Goal: Task Accomplishment & Management: Complete application form

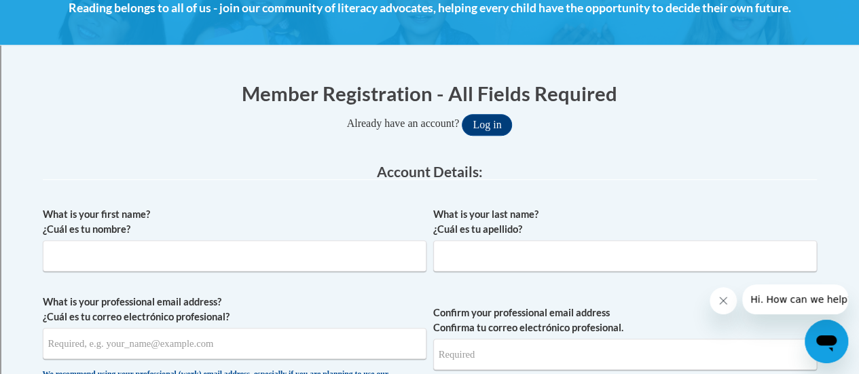
scroll to position [211, 0]
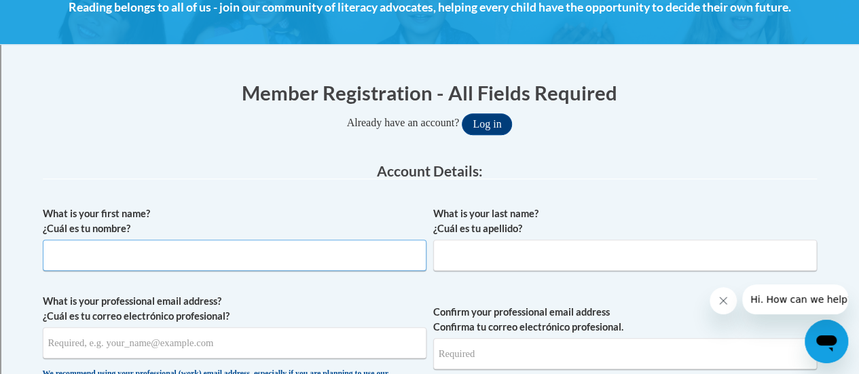
click at [341, 260] on input "What is your first name? ¿Cuál es tu nombre?" at bounding box center [235, 255] width 384 height 31
type input "[PERSON_NAME]"
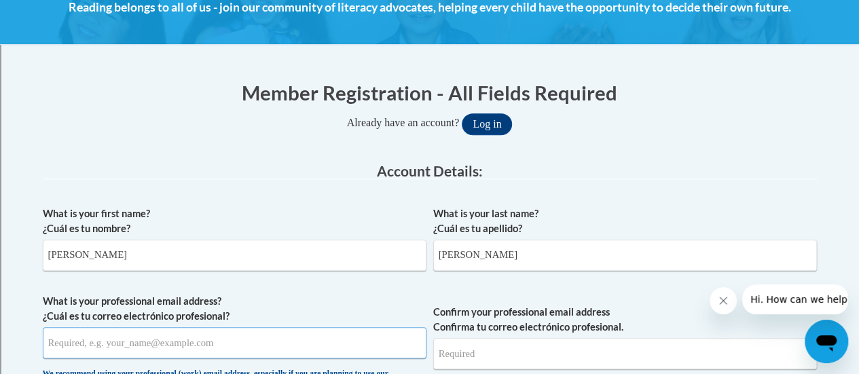
type input "[PERSON_NAME][EMAIL_ADDRESS][PERSON_NAME][DOMAIN_NAME]"
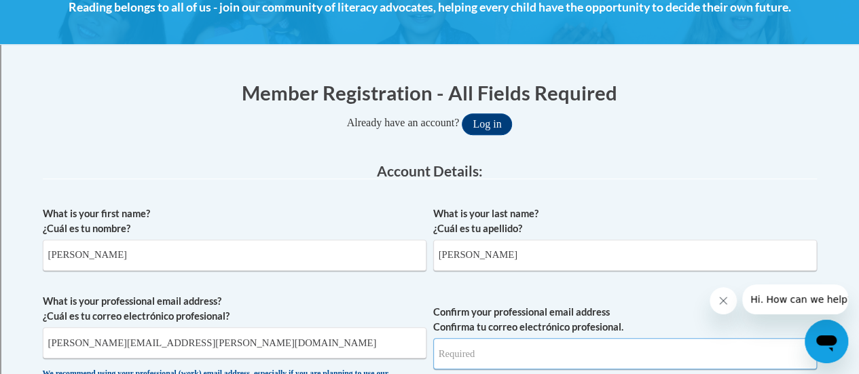
type input "[PERSON_NAME][EMAIL_ADDRESS][PERSON_NAME][DOMAIN_NAME]"
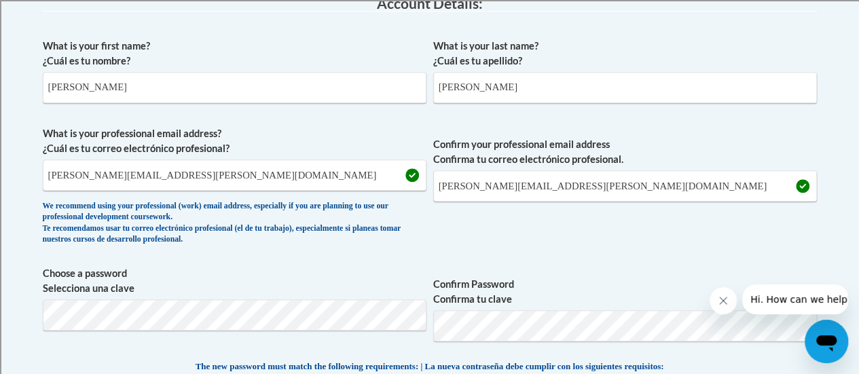
scroll to position [690, 0]
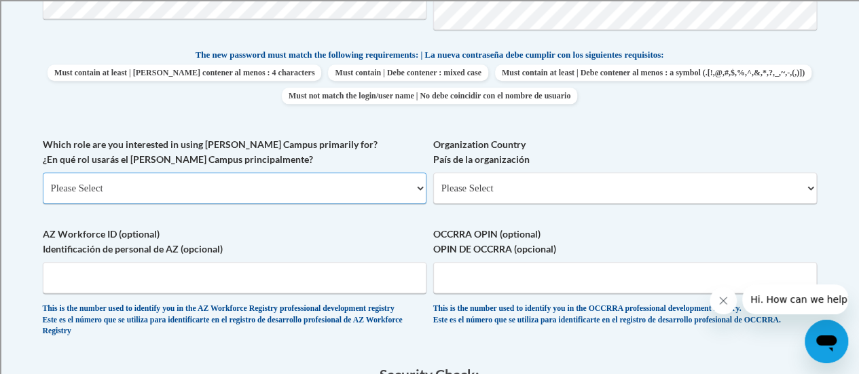
click at [310, 187] on select "Please Select College/University | Colegio/Universidad Community/Nonprofit Part…" at bounding box center [235, 188] width 384 height 31
select select "fbf2d438-af2f-41f8-98f1-81c410e29de3"
click at [43, 173] on select "Please Select College/University | Colegio/Universidad Community/Nonprofit Part…" at bounding box center [235, 188] width 384 height 31
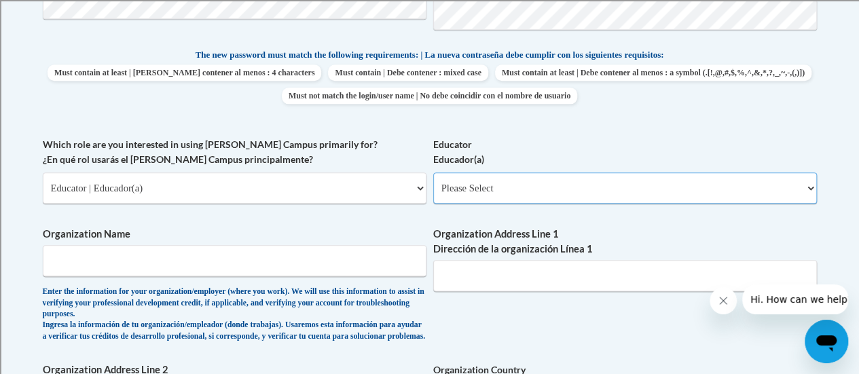
click at [492, 191] on select "Please Select Early Learning/Daycare Teacher/Family Home Care Provider | Maestr…" at bounding box center [625, 188] width 384 height 31
select select "8e40623d-54d0-45cd-9f92-5df65cd3f8cf"
click at [433, 173] on select "Please Select Early Learning/Daycare Teacher/Family Home Care Provider | Maestr…" at bounding box center [625, 188] width 384 height 31
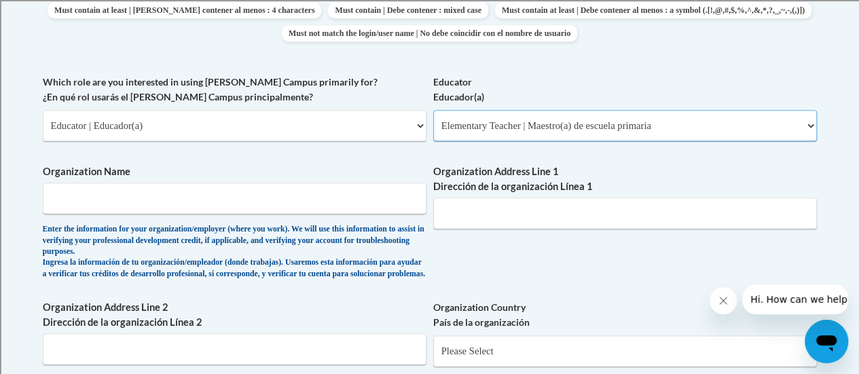
scroll to position [753, 0]
click at [333, 198] on input "Organization Name" at bounding box center [235, 197] width 384 height 31
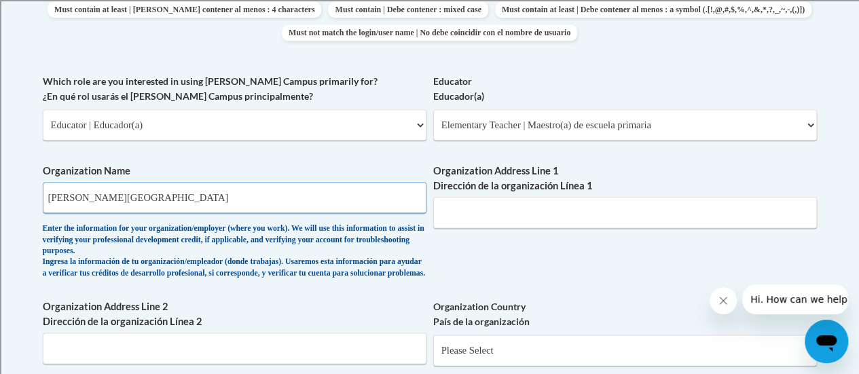
type input "[PERSON_NAME][GEOGRAPHIC_DATA]"
click at [467, 222] on input "Organization Address Line 1 Dirección de la organización Línea 1" at bounding box center [625, 212] width 384 height 31
click at [454, 265] on div "What is your first name? ¿Cuál es tu nombre? [PERSON_NAME] What is your last na…" at bounding box center [430, 85] width 774 height 856
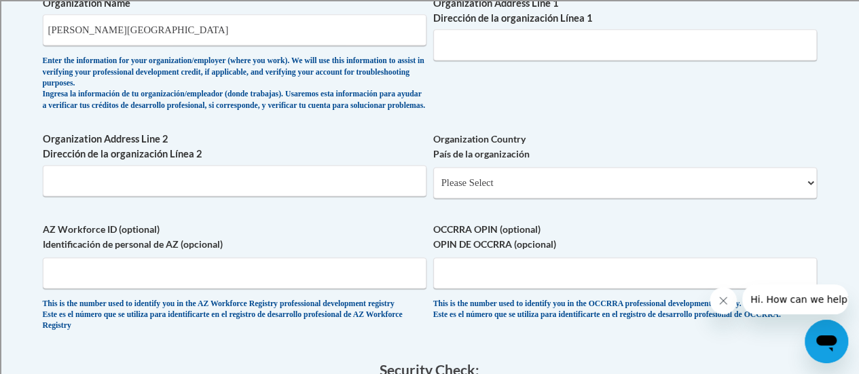
scroll to position [922, 0]
click at [507, 192] on select "Please Select [GEOGRAPHIC_DATA] | [GEOGRAPHIC_DATA] Outside of [GEOGRAPHIC_DATA…" at bounding box center [625, 181] width 384 height 31
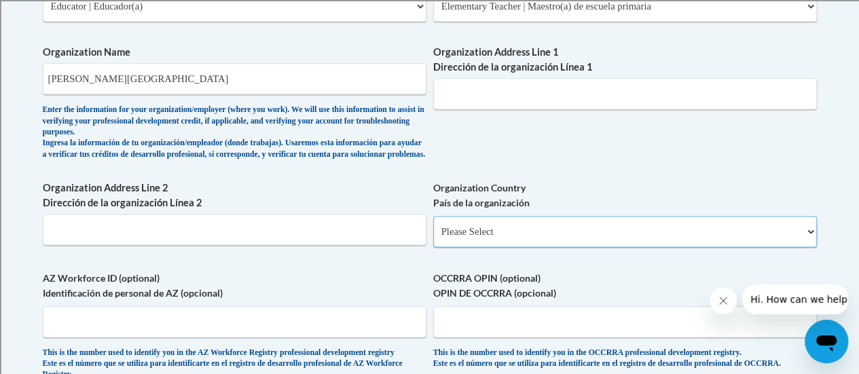
scroll to position [871, 0]
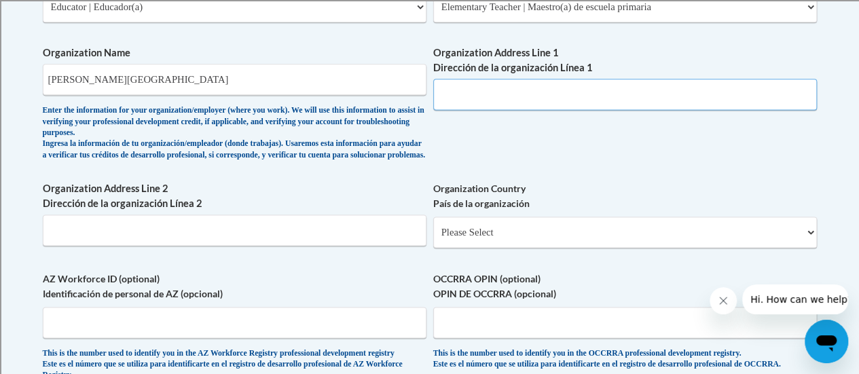
click at [585, 93] on input "Organization Address Line 1 Dirección de la organización Línea 1" at bounding box center [625, 94] width 384 height 31
click at [583, 244] on select "Please Select [GEOGRAPHIC_DATA] | [GEOGRAPHIC_DATA] Outside of [GEOGRAPHIC_DATA…" at bounding box center [625, 232] width 384 height 31
select select "ad49bcad-a171-4b2e-b99c-48b446064914"
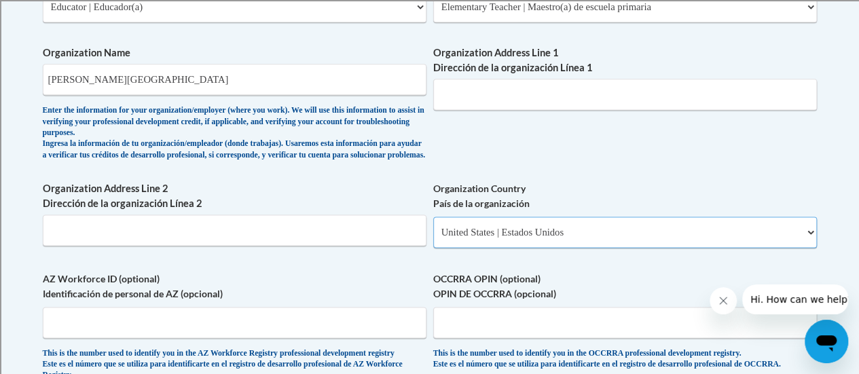
click at [433, 227] on select "Please Select [GEOGRAPHIC_DATA] | [GEOGRAPHIC_DATA] Outside of [GEOGRAPHIC_DATA…" at bounding box center [625, 232] width 384 height 31
select select
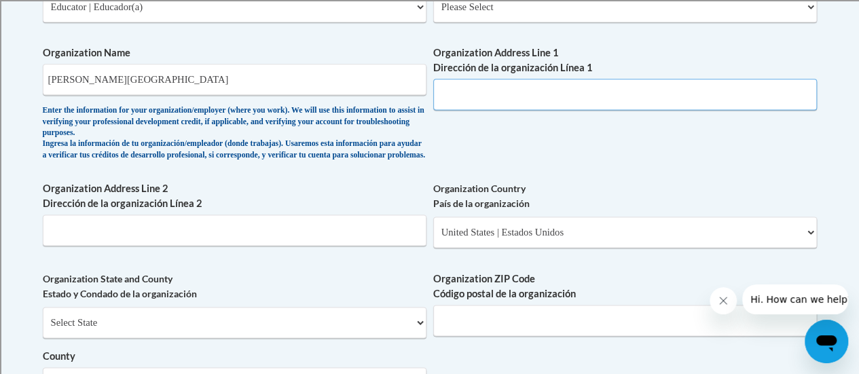
click at [525, 94] on input "Organization Address Line 1 Dirección de la organización Línea 1" at bounding box center [625, 94] width 384 height 31
click at [515, 92] on input "Organization Address Line 1 Dirección de la organización Línea 1" at bounding box center [625, 94] width 384 height 31
type input "930 Dr. MLK Dr"
select select "[US_STATE]"
type input "53403"
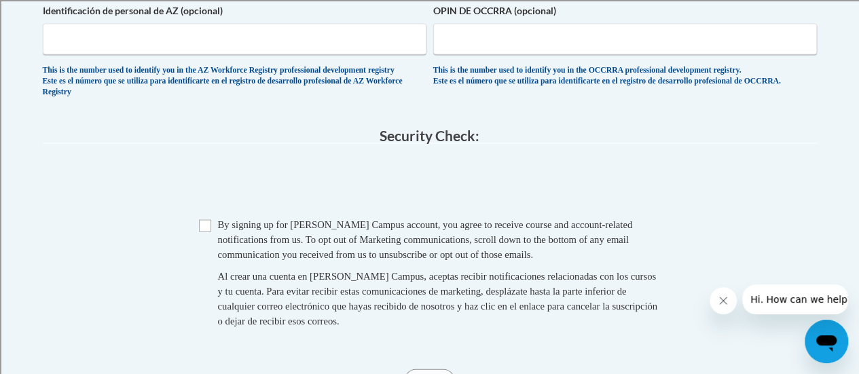
scroll to position [1313, 0]
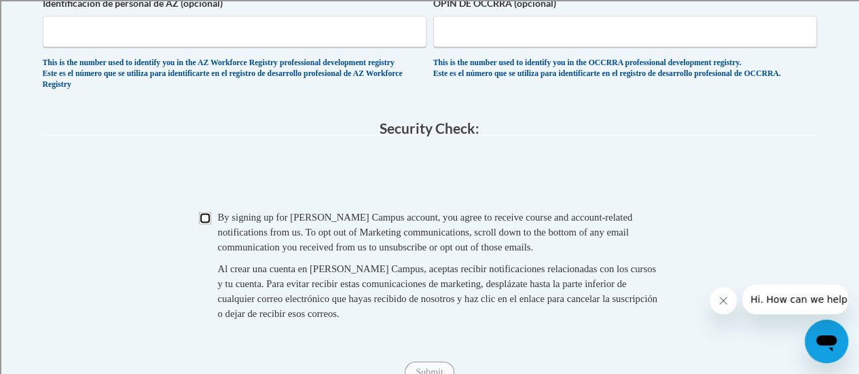
click at [208, 225] on input "Checkbox" at bounding box center [205, 219] width 12 height 12
click at [206, 225] on input "Checkbox" at bounding box center [205, 219] width 12 height 12
checkbox input "true"
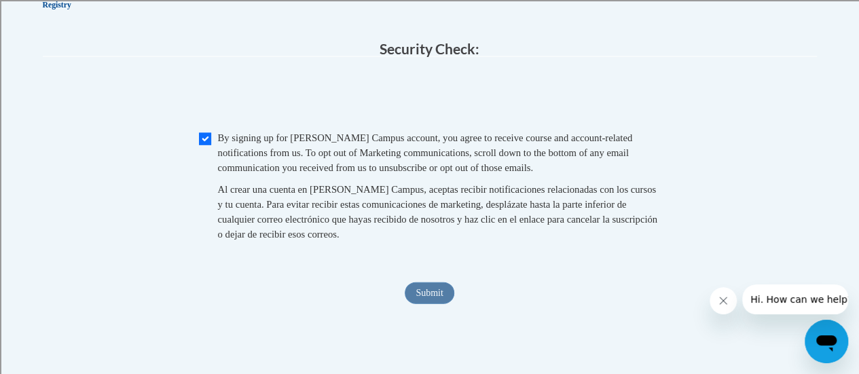
scroll to position [1353, 0]
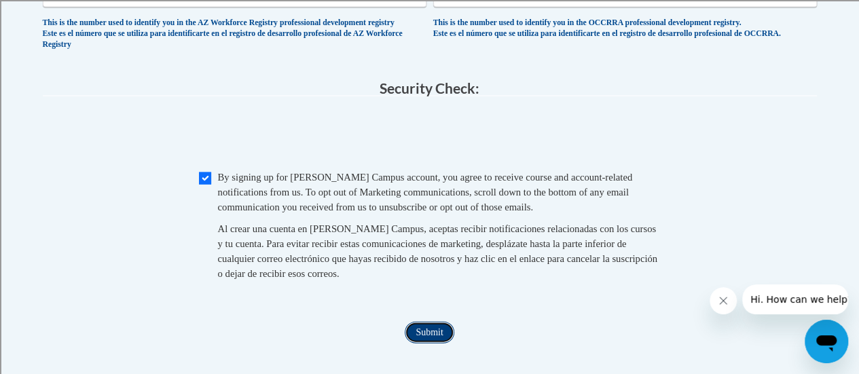
click at [422, 344] on input "Submit" at bounding box center [429, 333] width 49 height 22
